Goal: Task Accomplishment & Management: Complete application form

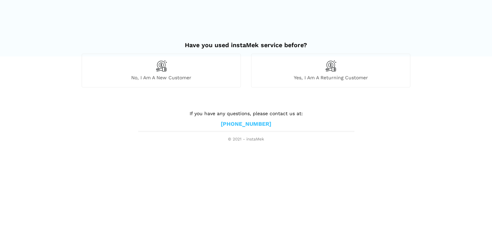
click at [200, 69] on div "No, I am a new customer" at bounding box center [161, 71] width 159 height 34
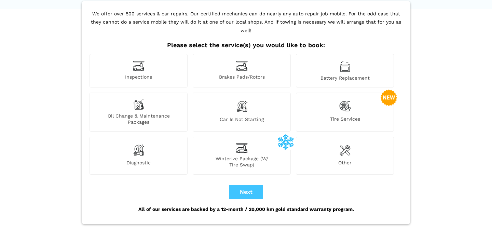
scroll to position [53, 0]
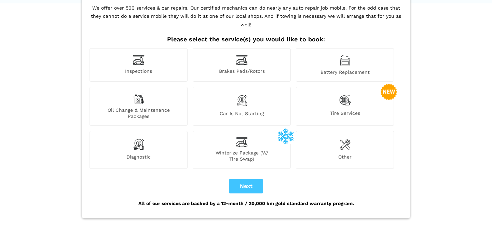
click at [350, 137] on img at bounding box center [345, 144] width 11 height 14
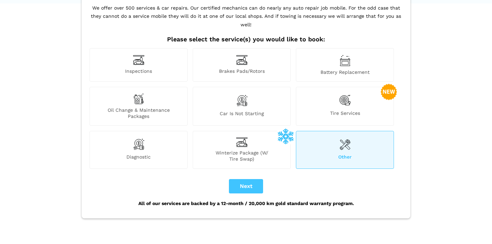
click at [246, 179] on button "Next" at bounding box center [246, 186] width 34 height 14
checkbox input "true"
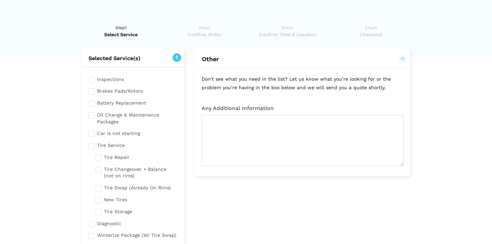
scroll to position [0, 0]
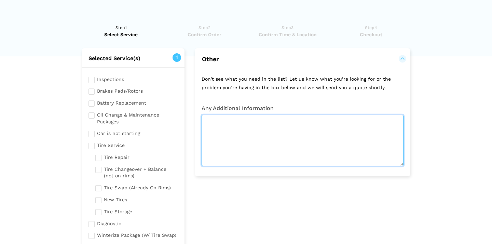
click at [257, 132] on textarea at bounding box center [303, 140] width 202 height 51
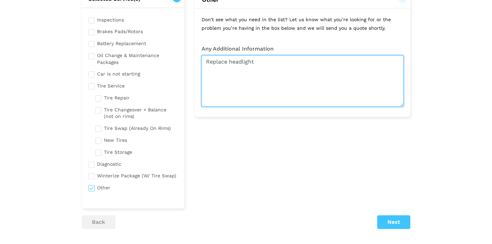
scroll to position [69, 0]
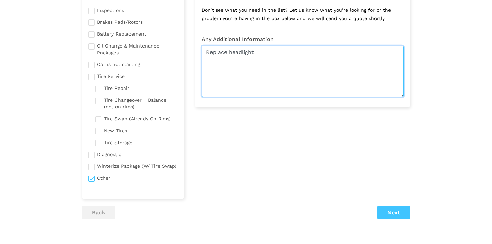
type textarea "Replace headlight"
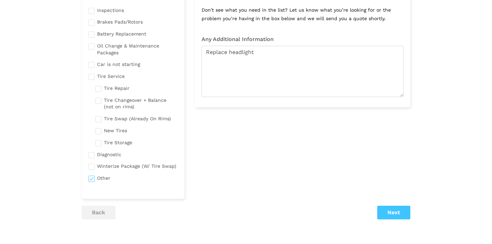
click at [402, 210] on button "Next" at bounding box center [394, 213] width 33 height 14
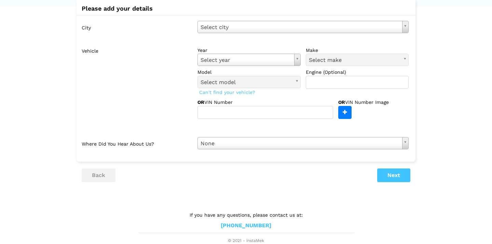
scroll to position [48, 0]
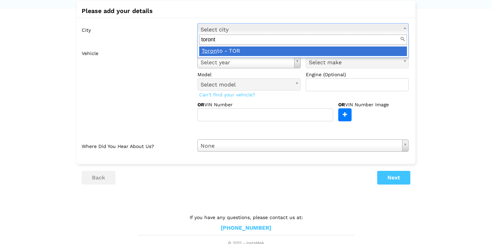
type input "toronto"
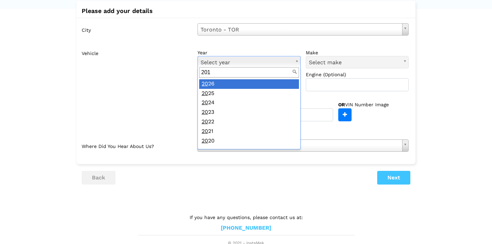
type input "2015"
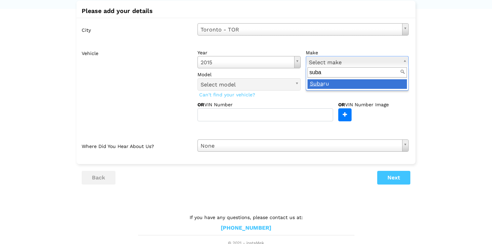
type input "subar"
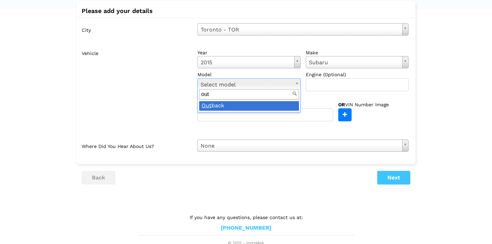
type input "outb"
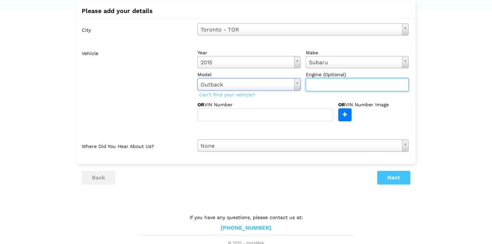
click at [325, 85] on input "text" at bounding box center [357, 84] width 103 height 13
type input "2.5i"
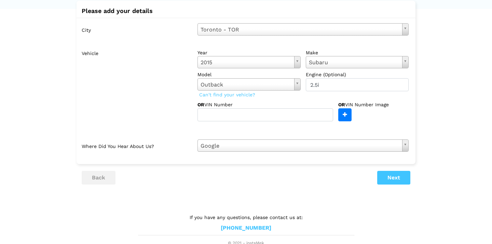
click at [394, 177] on button "Next" at bounding box center [394, 178] width 33 height 14
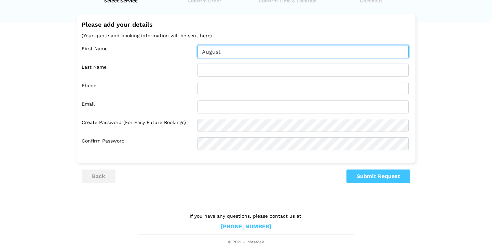
type input "August"
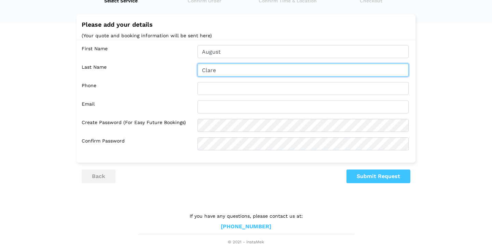
type input "Clare"
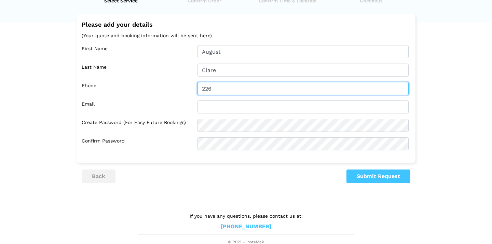
type input "2262000212"
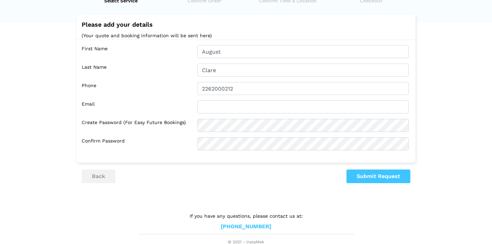
click at [221, 92] on input "2262000212" at bounding box center [303, 88] width 211 height 13
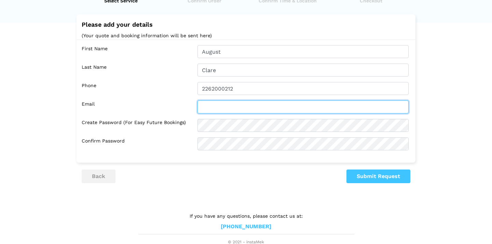
type input "[EMAIL_ADDRESS][DOMAIN_NAME]"
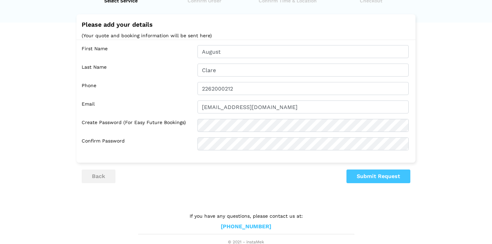
click at [211, 129] on div "First Name August Last Name Clare Phone 2262000212 Email augustvclare@gmail.com" at bounding box center [246, 98] width 339 height 116
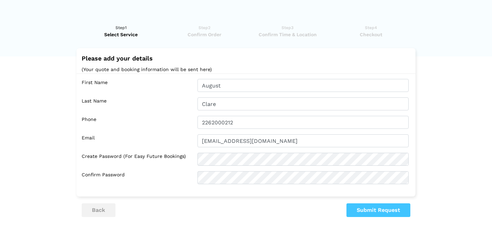
click at [382, 207] on button "Submit Request" at bounding box center [379, 210] width 64 height 14
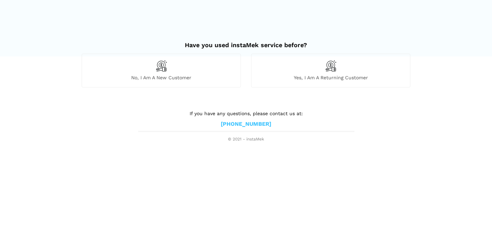
click at [215, 75] on span "No, I am a new customer" at bounding box center [161, 78] width 159 height 6
click at [327, 76] on span "Yes, I am a returning customer" at bounding box center [331, 78] width 159 height 6
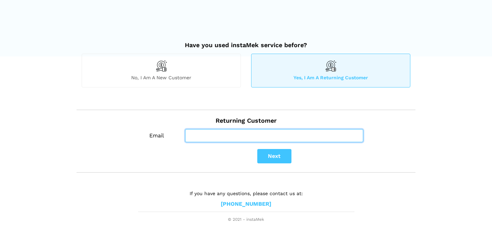
click at [225, 133] on input "Email" at bounding box center [274, 135] width 178 height 13
type input "[EMAIL_ADDRESS][DOMAIN_NAME]"
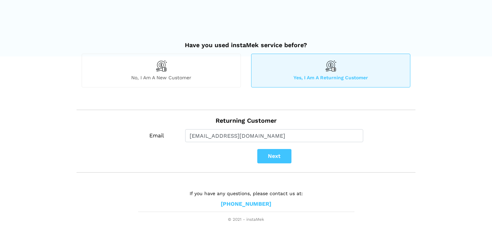
click at [278, 157] on button "Next" at bounding box center [274, 156] width 34 height 14
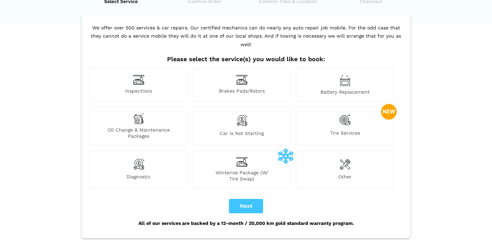
scroll to position [34, 0]
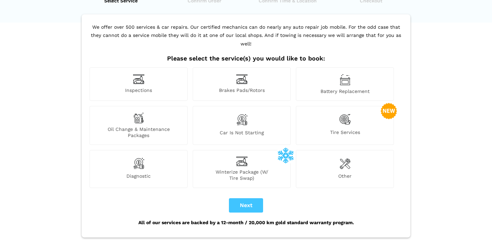
click at [253, 198] on button "Next" at bounding box center [246, 205] width 34 height 14
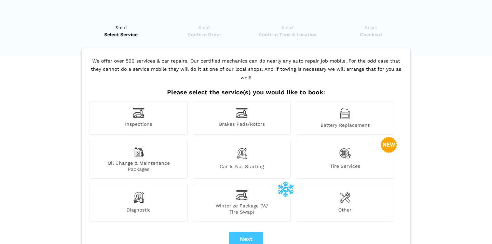
click at [336, 191] on div "Other" at bounding box center [345, 203] width 98 height 38
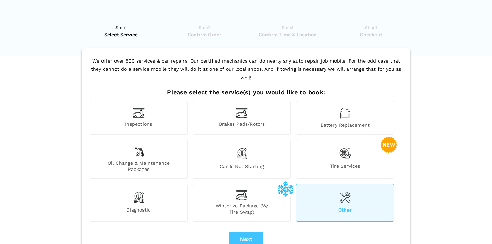
click at [252, 232] on button "Next" at bounding box center [246, 239] width 34 height 14
checkbox input "true"
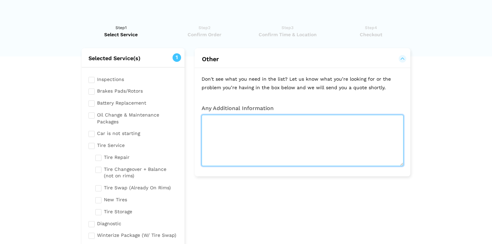
click at [252, 119] on textarea at bounding box center [303, 140] width 202 height 51
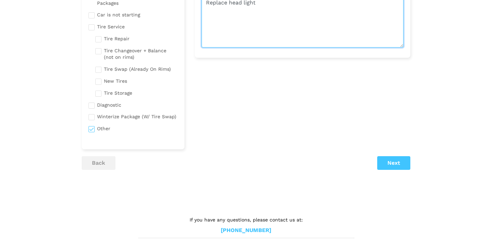
scroll to position [118, 0]
type textarea "Replace head light"
click at [395, 157] on button "Next" at bounding box center [394, 164] width 33 height 14
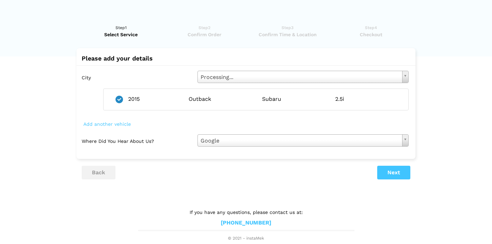
scroll to position [0, 0]
click at [395, 172] on button "Next" at bounding box center [394, 173] width 33 height 14
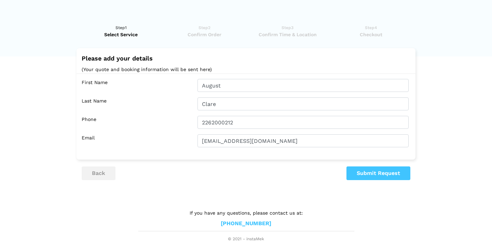
click at [367, 173] on button "Submit Request" at bounding box center [379, 174] width 64 height 14
